Goal: Task Accomplishment & Management: Manage account settings

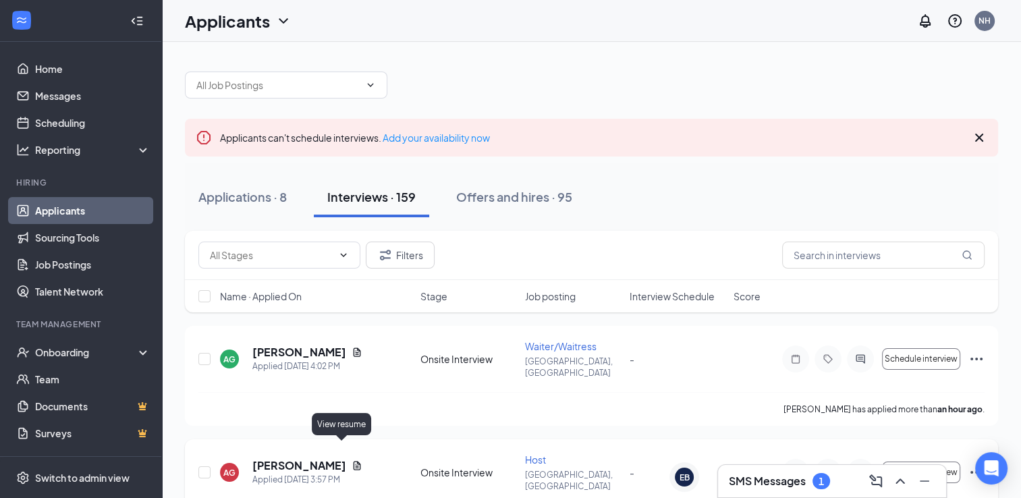
click at [352, 460] on icon "Document" at bounding box center [357, 465] width 11 height 11
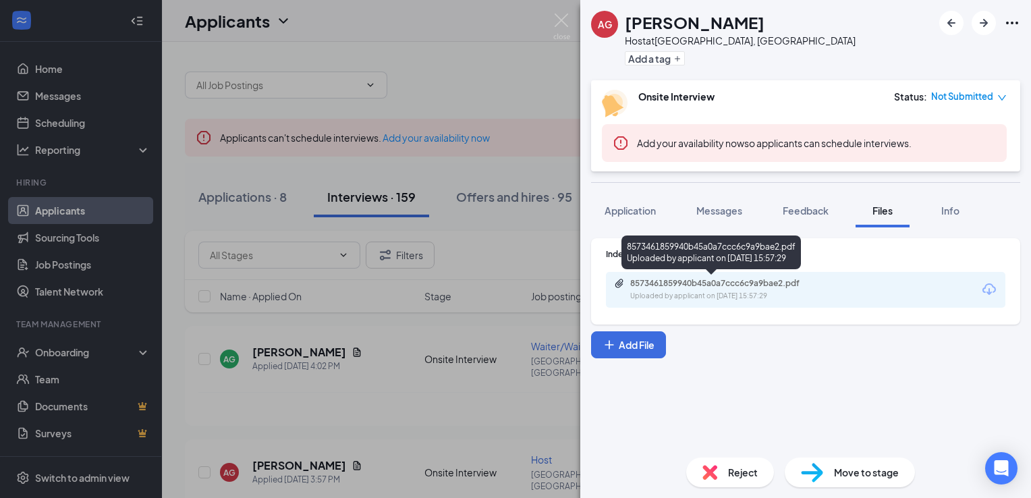
click at [699, 287] on div "8573461859940b45a0a7ccc6c9a9bae2.pdf" at bounding box center [724, 283] width 189 height 11
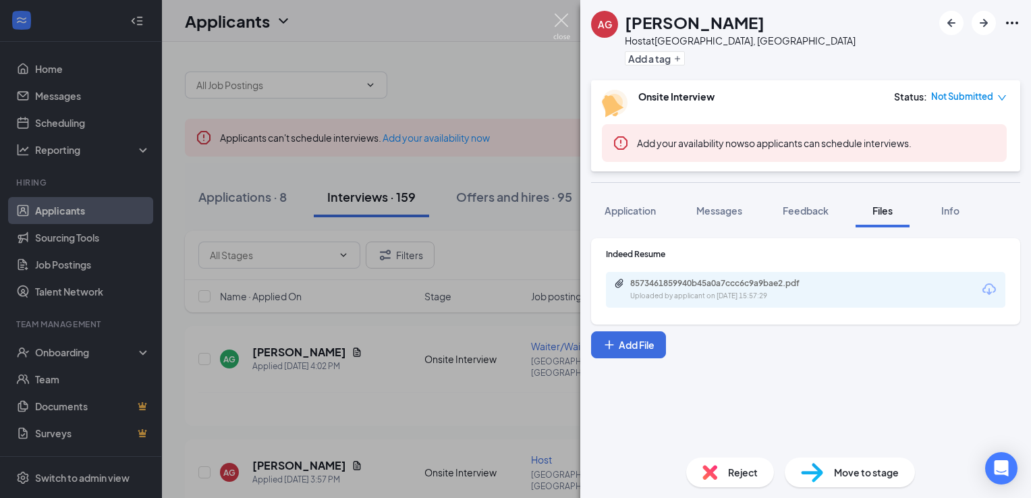
click at [569, 26] on img at bounding box center [561, 26] width 17 height 26
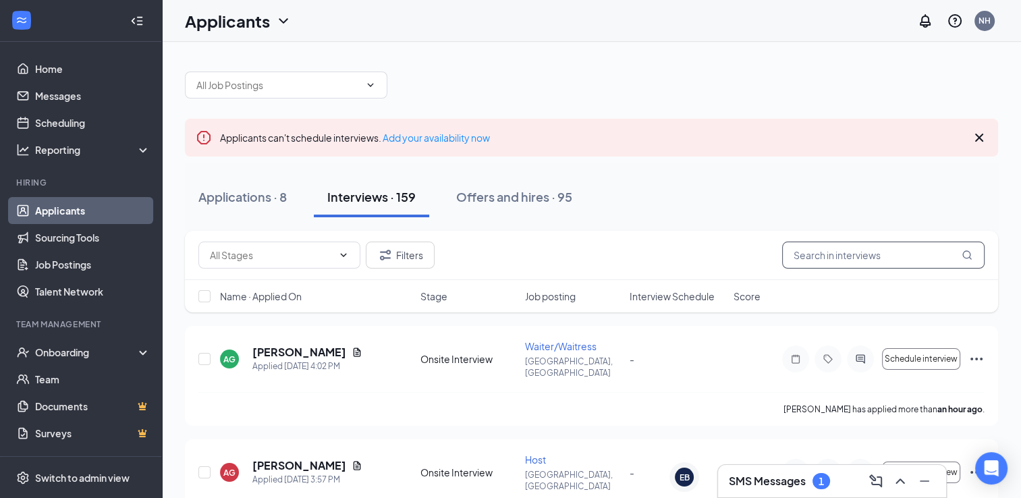
click at [880, 259] on input "text" at bounding box center [883, 255] width 202 height 27
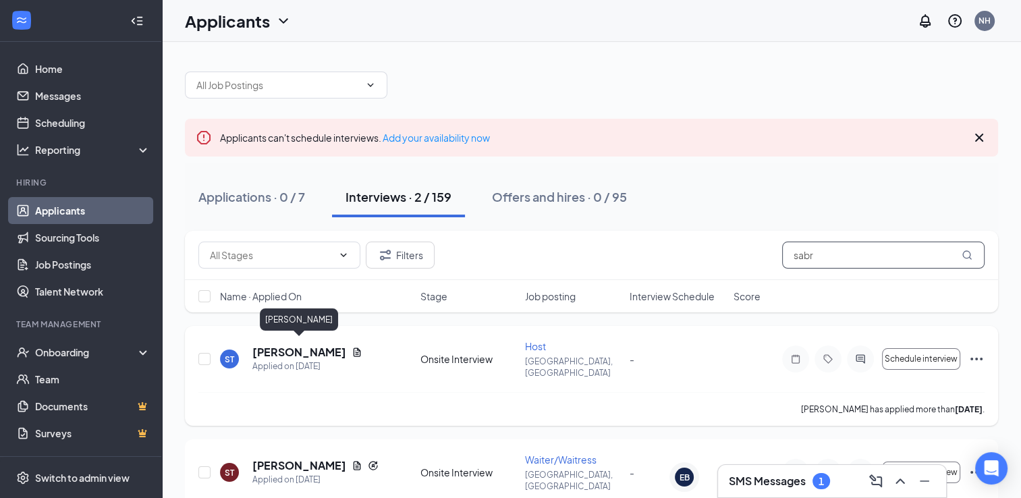
type input "sabr"
click at [325, 351] on h5 "[PERSON_NAME]" at bounding box center [299, 352] width 94 height 15
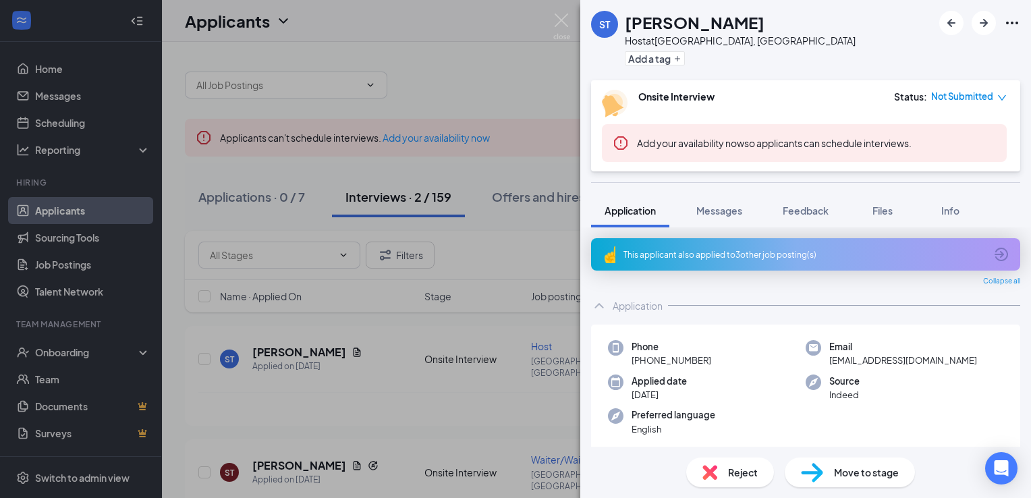
click at [724, 471] on div "Reject" at bounding box center [730, 473] width 88 height 30
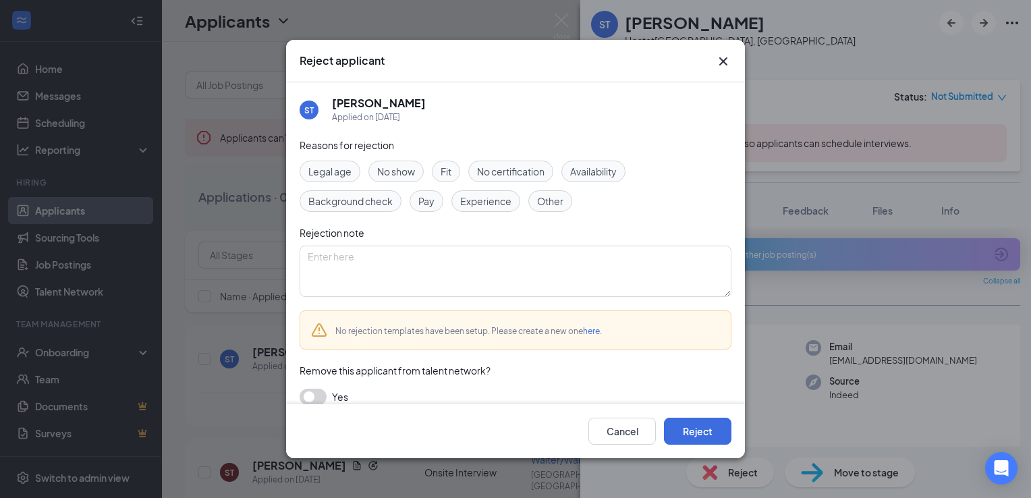
click at [414, 167] on span "No show" at bounding box center [396, 171] width 38 height 15
click at [688, 429] on button "Reject" at bounding box center [697, 431] width 67 height 27
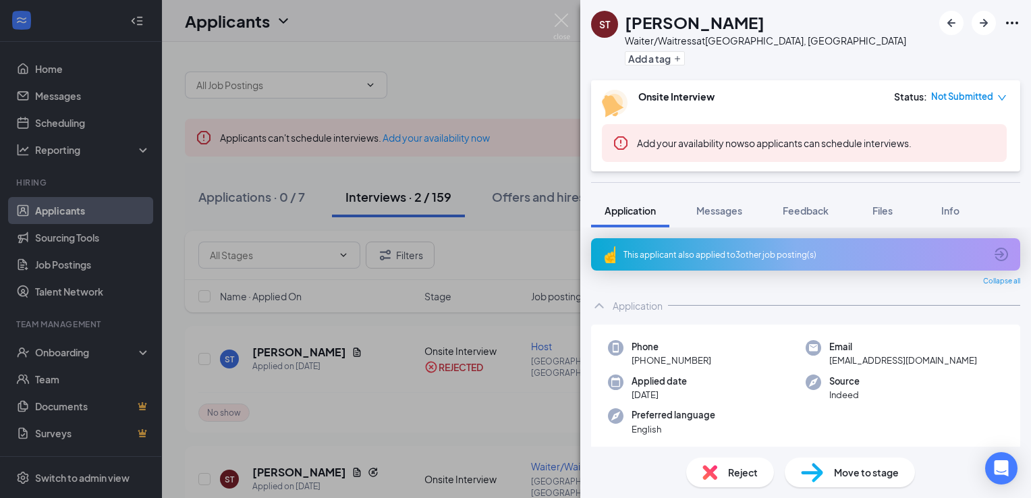
click at [326, 462] on div "ST [PERSON_NAME] Waiter/Waitress at [GEOGRAPHIC_DATA], [GEOGRAPHIC_DATA] Add a …" at bounding box center [515, 249] width 1031 height 498
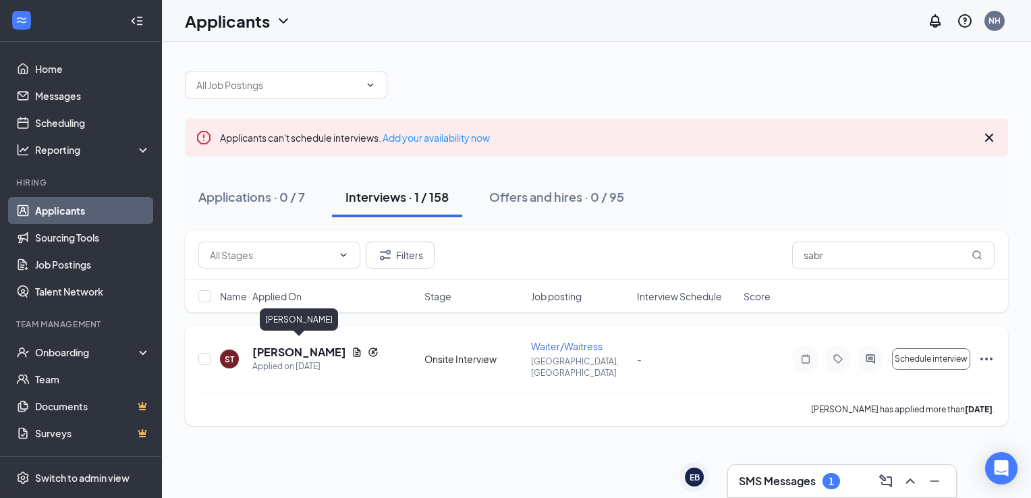
click at [336, 346] on h5 "[PERSON_NAME]" at bounding box center [299, 352] width 94 height 15
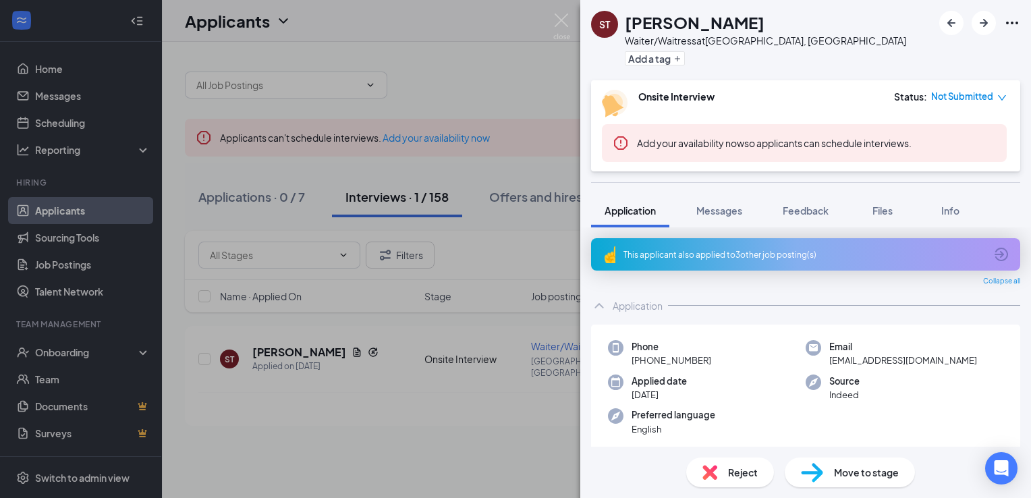
click at [721, 463] on div "Reject" at bounding box center [730, 473] width 88 height 30
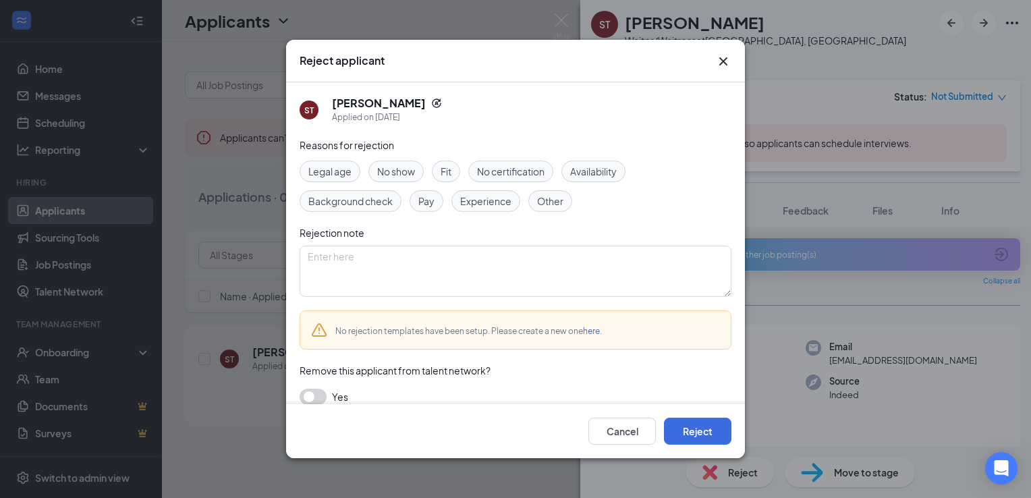
click at [408, 173] on span "No show" at bounding box center [396, 171] width 38 height 15
click at [710, 431] on button "Reject" at bounding box center [697, 431] width 67 height 27
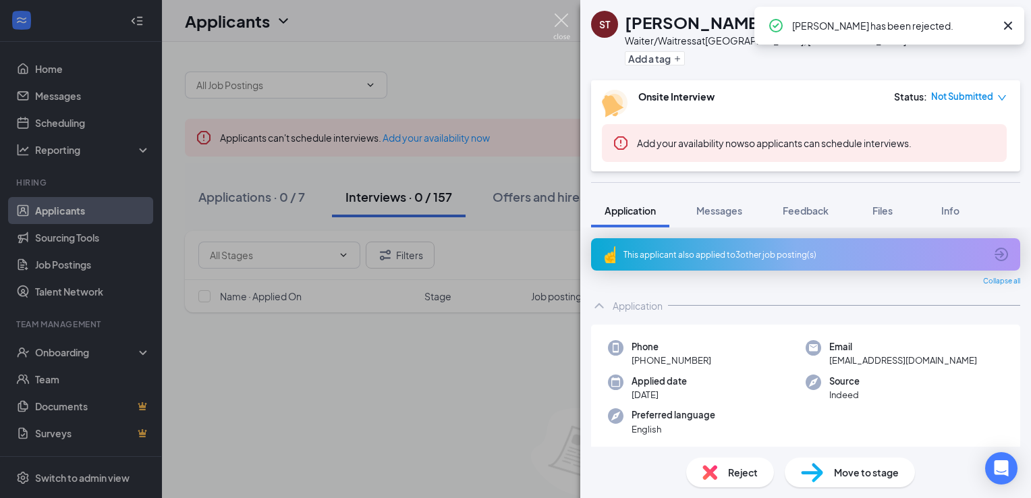
click at [553, 19] on img at bounding box center [561, 26] width 17 height 26
